Goal: Task Accomplishment & Management: Manage account settings

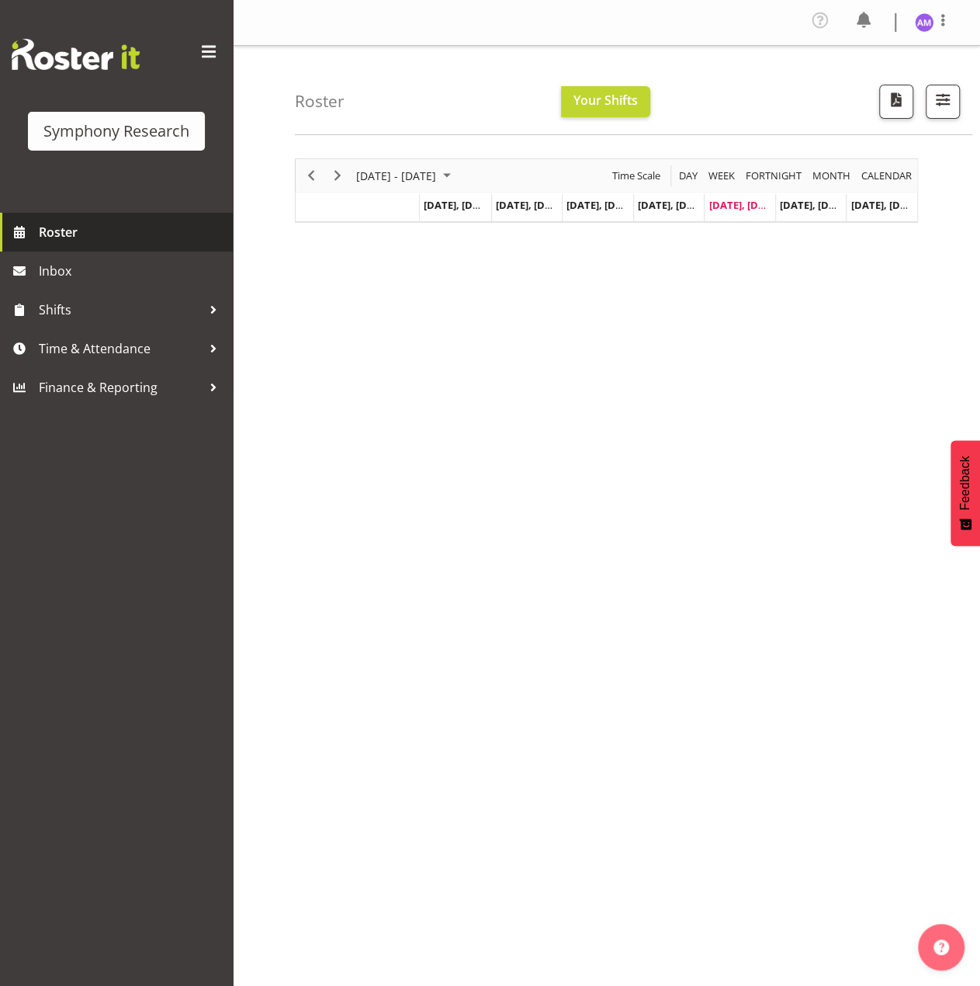
click at [54, 245] on link "Roster" at bounding box center [116, 232] width 233 height 39
click at [494, 72] on div "Roster Your Shifts 1 Locations Clear MM Symphony Select All Deselect All All De…" at bounding box center [634, 90] width 678 height 89
click at [590, 100] on span "Your Shifts" at bounding box center [606, 100] width 64 height 17
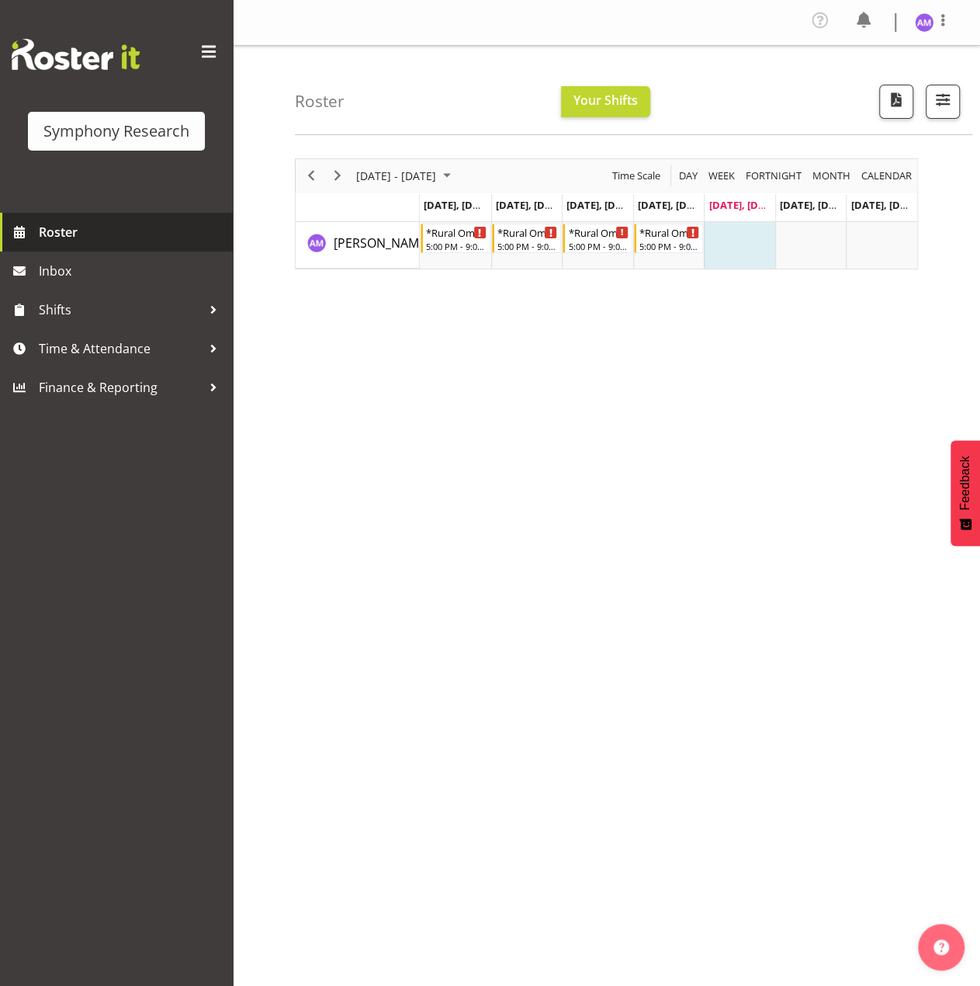
click at [91, 231] on span "Roster" at bounding box center [132, 231] width 186 height 23
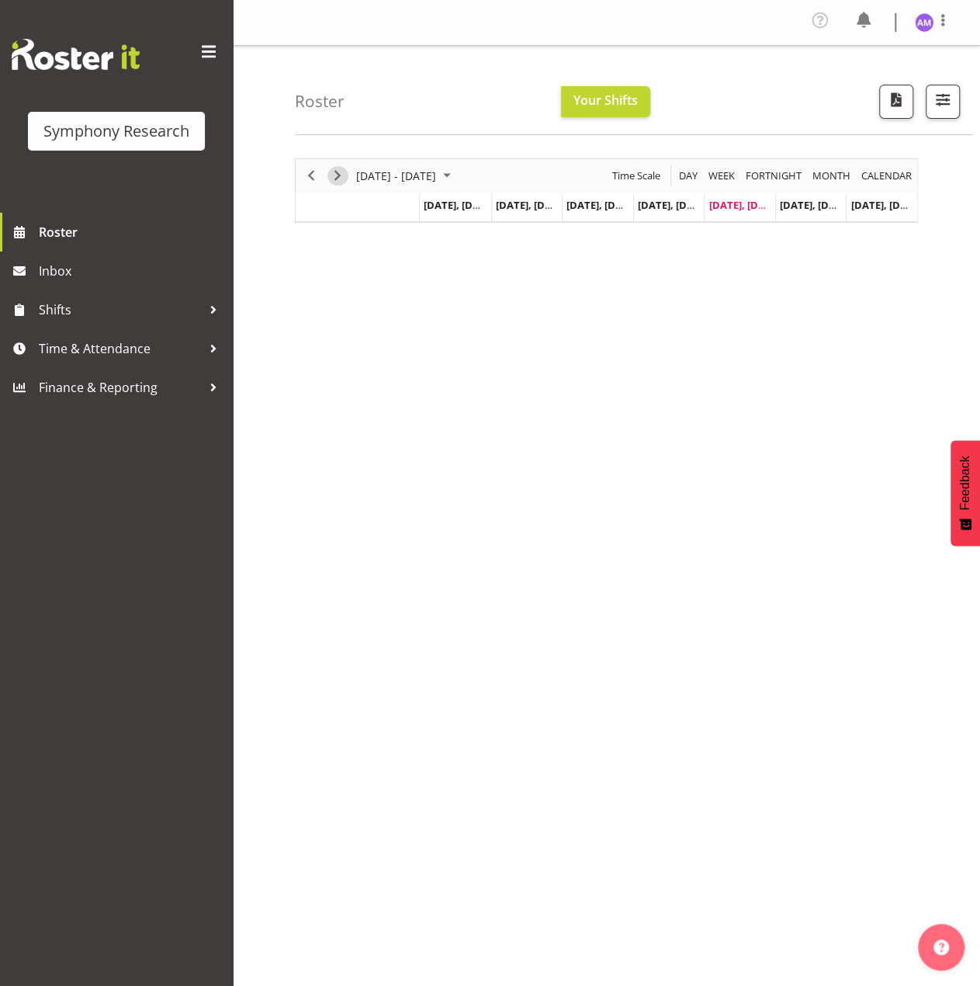
click at [335, 182] on span "Next" at bounding box center [337, 175] width 19 height 19
click at [39, 234] on span "Roster" at bounding box center [132, 231] width 186 height 23
click at [336, 169] on span "Next" at bounding box center [337, 175] width 19 height 19
click at [934, 104] on span "button" at bounding box center [943, 99] width 20 height 20
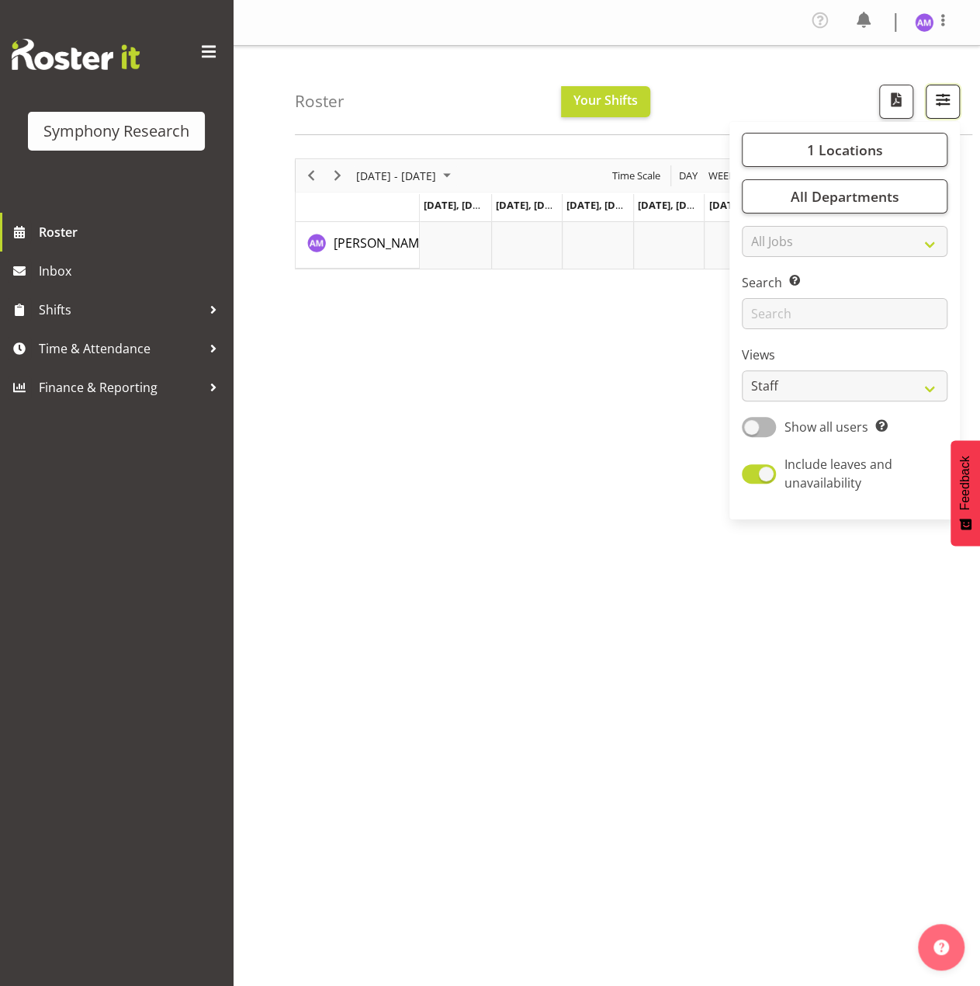
click at [934, 104] on span "button" at bounding box center [943, 99] width 20 height 20
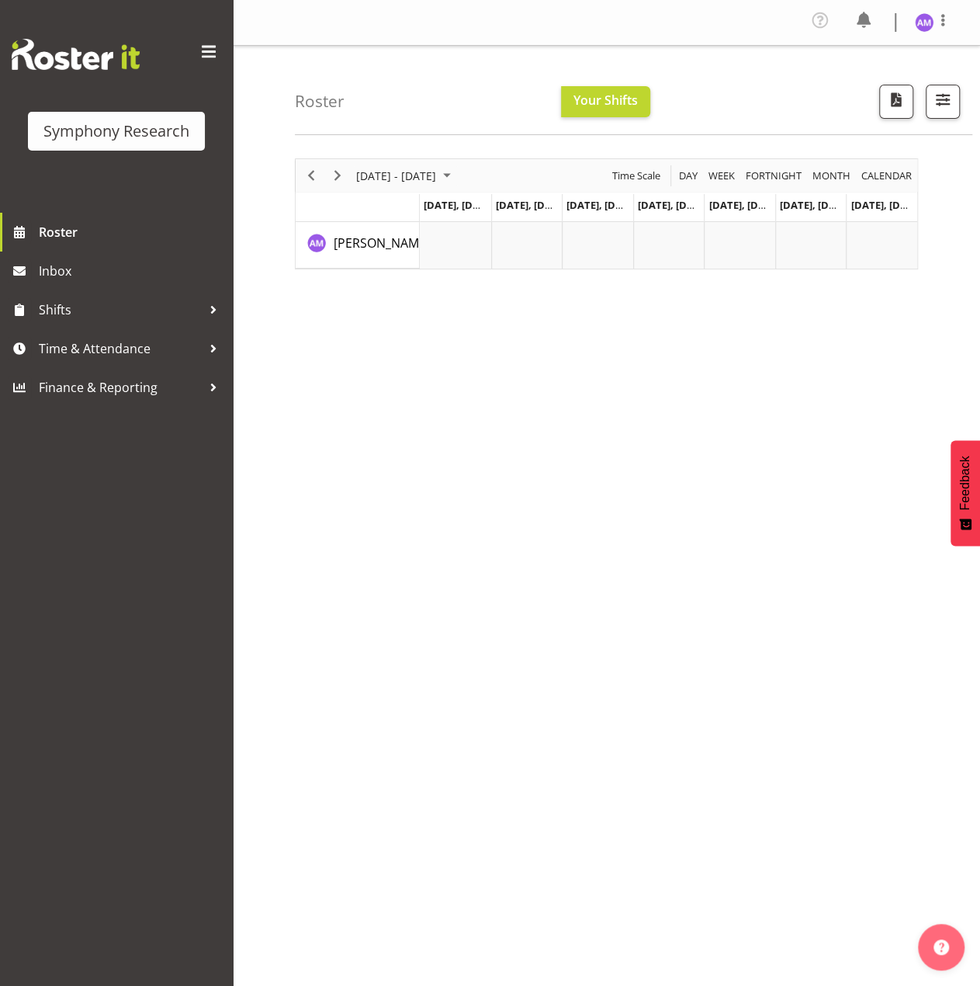
click at [817, 246] on td "Timeline Week of September 5, 2025" at bounding box center [810, 245] width 71 height 47
click at [88, 347] on span "Time & Attendance" at bounding box center [120, 348] width 163 height 23
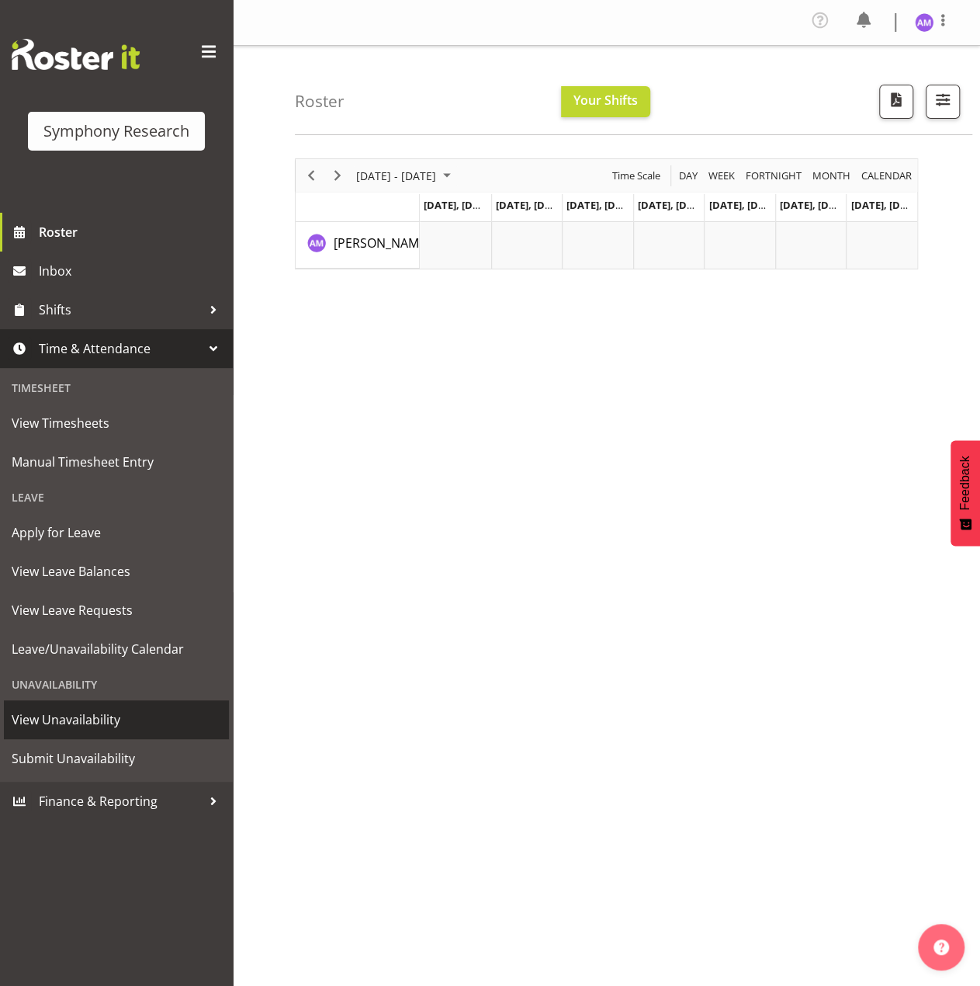
click at [128, 723] on span "View Unavailability" at bounding box center [117, 719] width 210 height 23
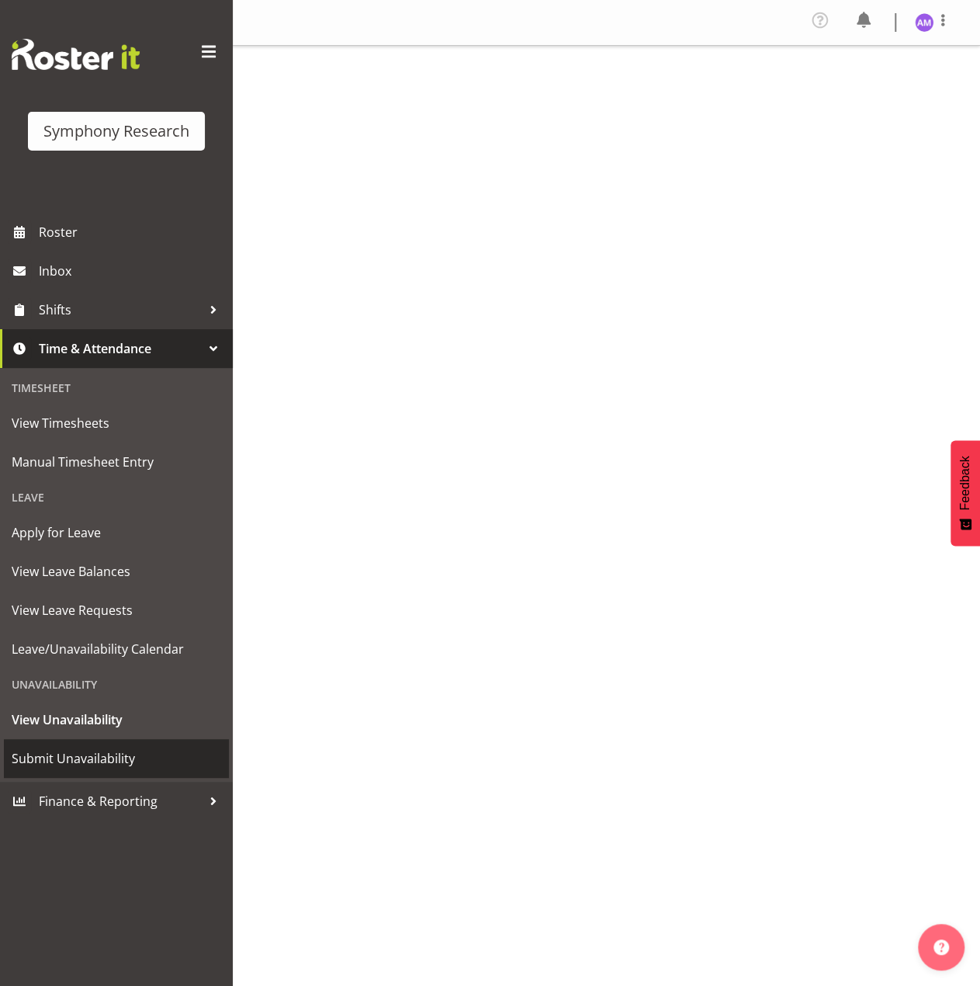
click at [130, 744] on link "Submit Unavailability" at bounding box center [116, 758] width 225 height 39
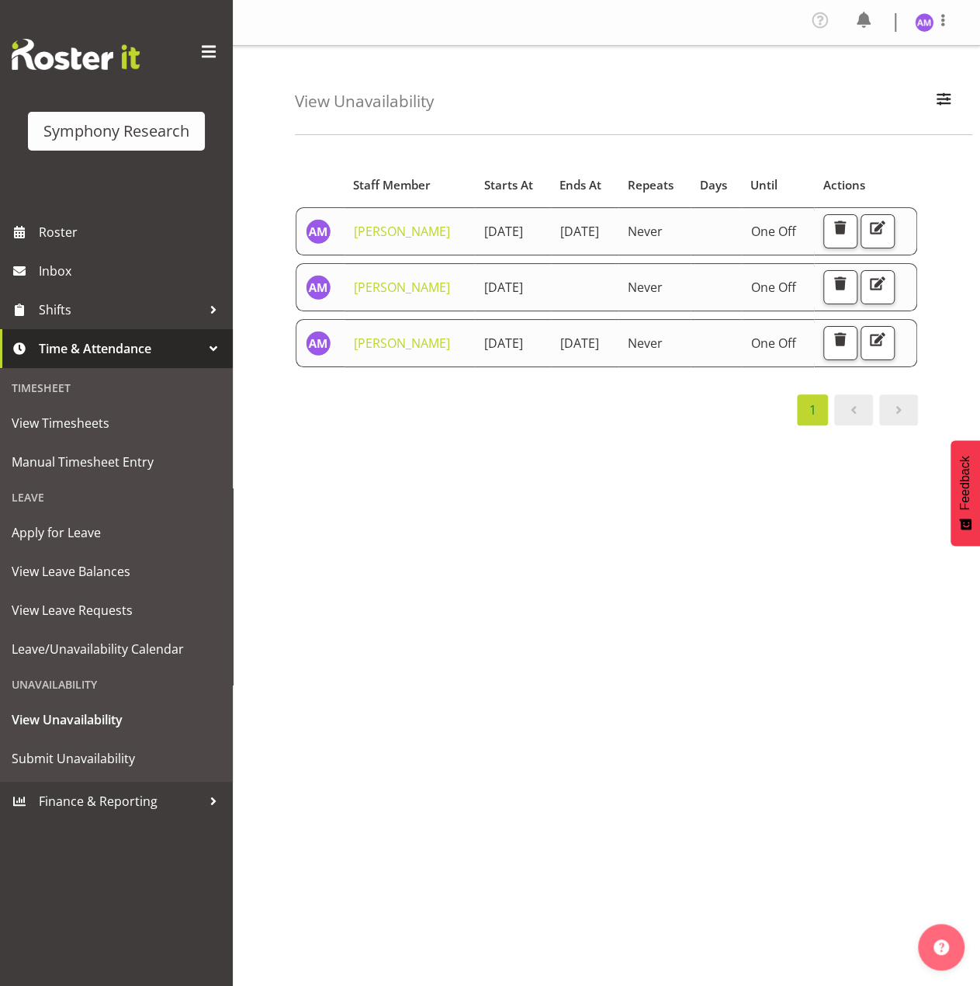
click at [511, 569] on div "Starts At Staff Member Starts At Ends At Repeats Days Until Actions Amal Makan …" at bounding box center [637, 457] width 685 height 621
